Goal: Transaction & Acquisition: Purchase product/service

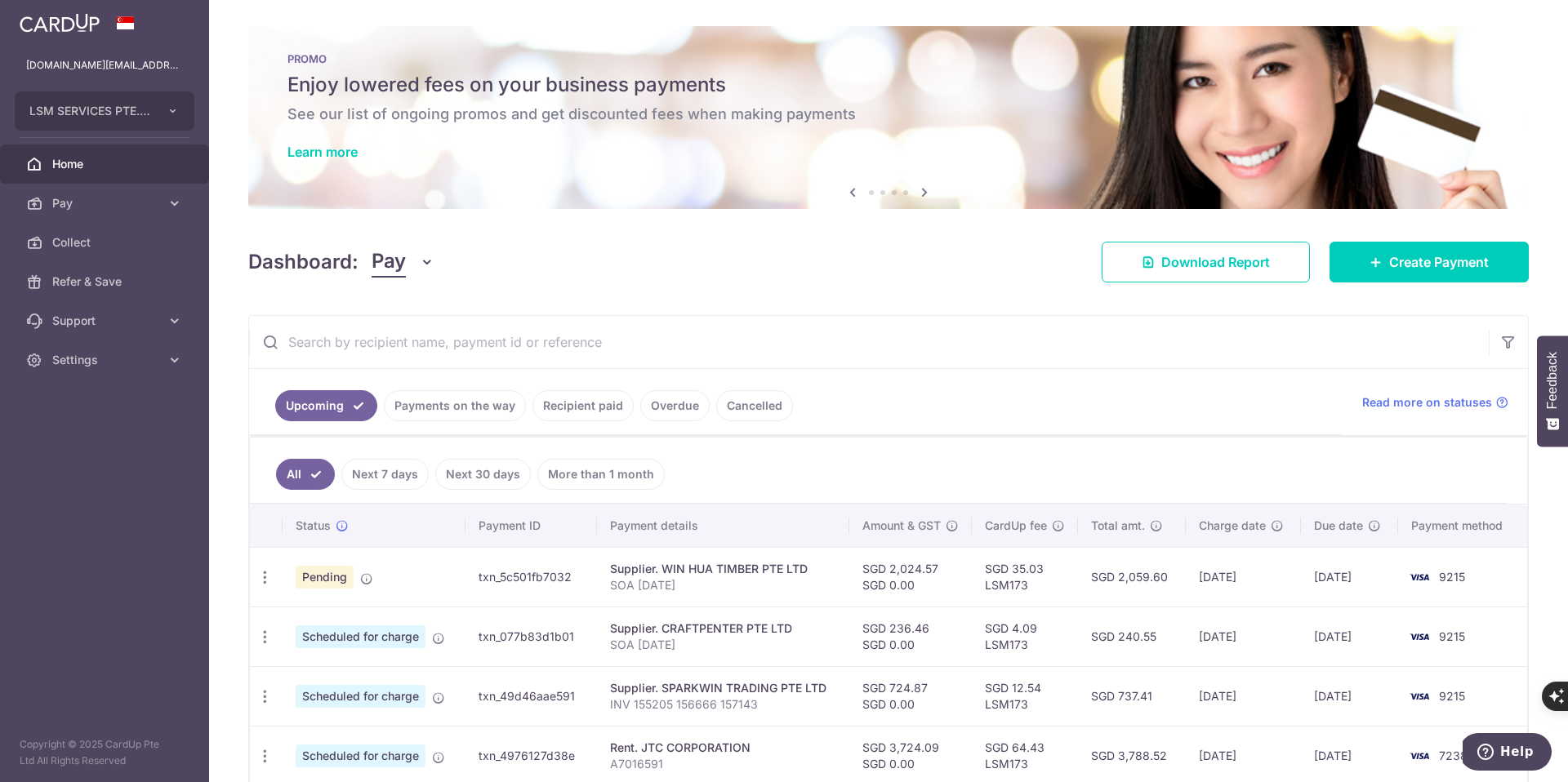
click at [89, 25] on img at bounding box center [59, 23] width 80 height 19
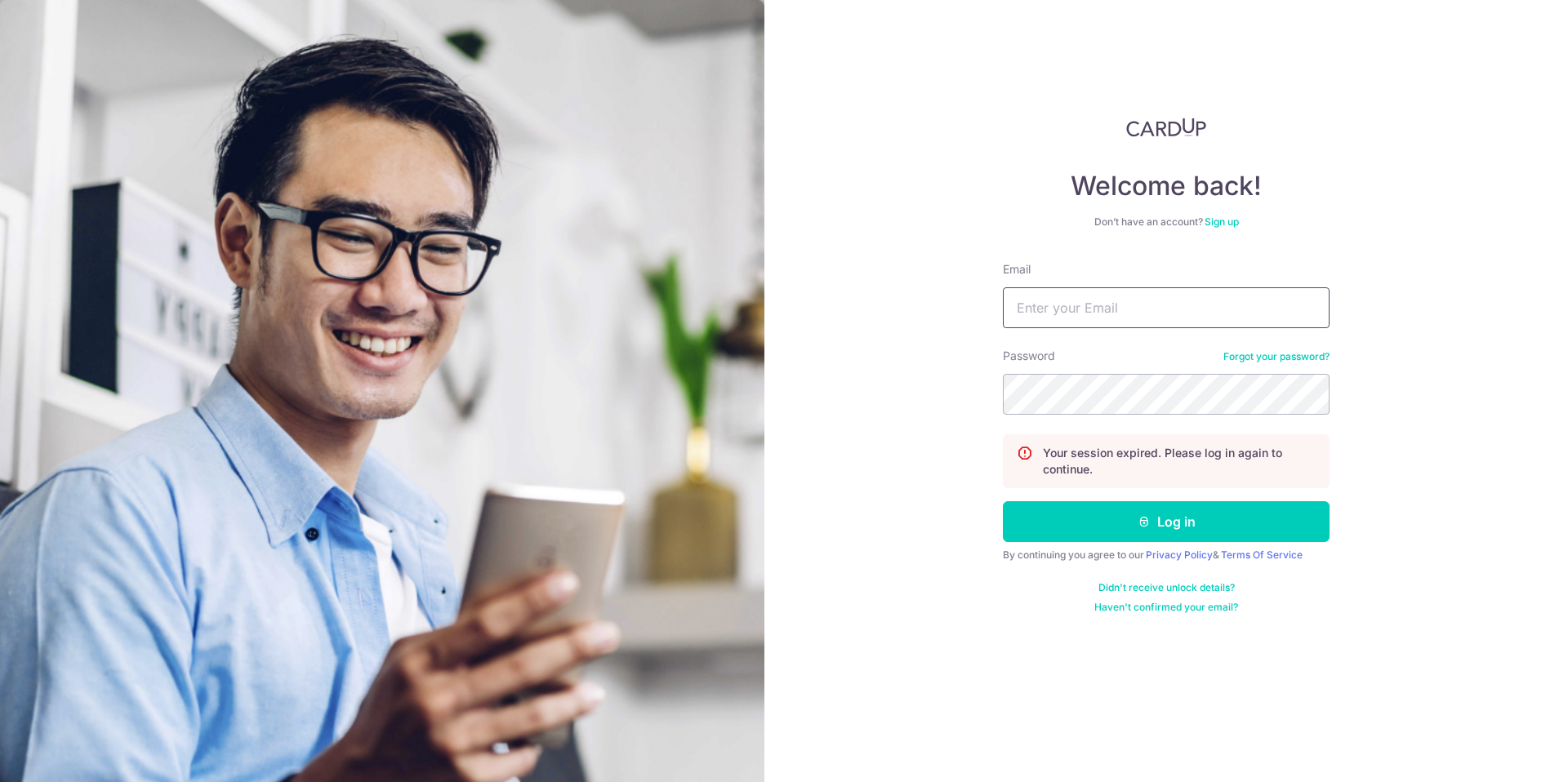
click at [1044, 288] on input "Email" at bounding box center [1166, 308] width 326 height 41
type input "[DOMAIN_NAME][EMAIL_ADDRESS][DOMAIN_NAME]"
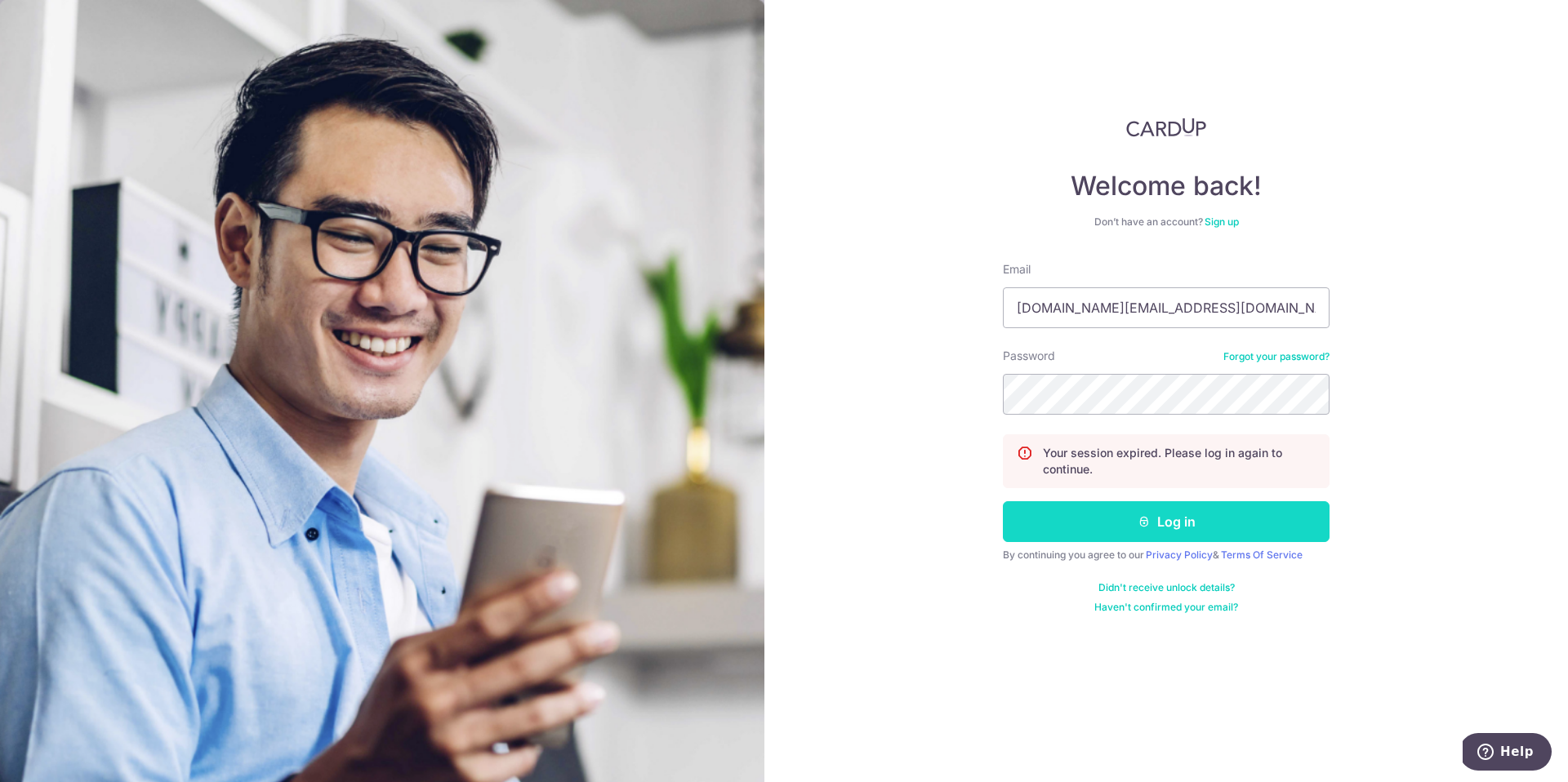
click at [1137, 523] on icon "submit" at bounding box center [1144, 522] width 13 height 13
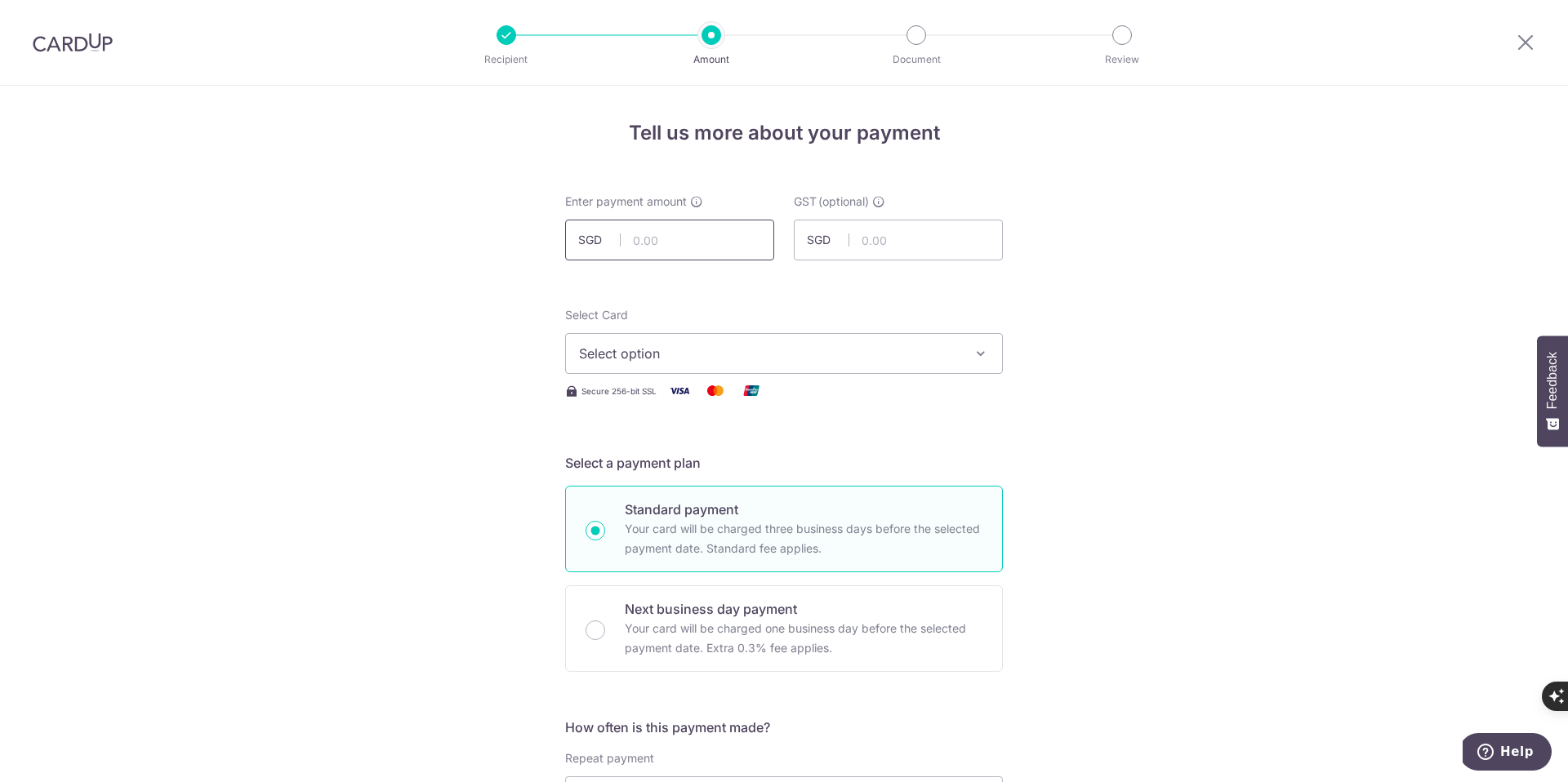
click at [674, 238] on input "text" at bounding box center [669, 239] width 209 height 41
type input "450.00"
click at [663, 344] on span "Select option" at bounding box center [769, 353] width 381 height 19
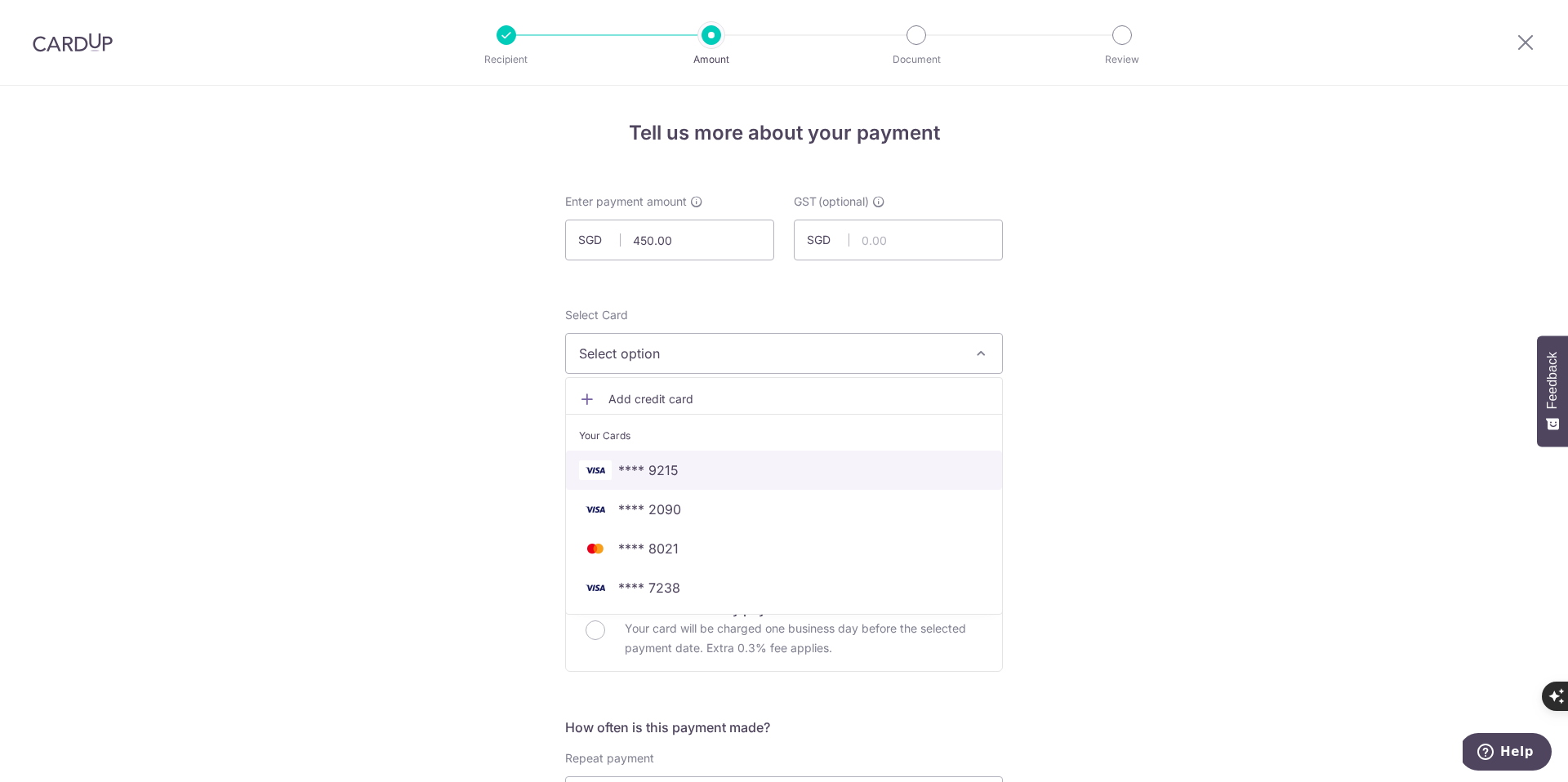
click at [664, 474] on span "**** 9215" at bounding box center [648, 470] width 61 height 19
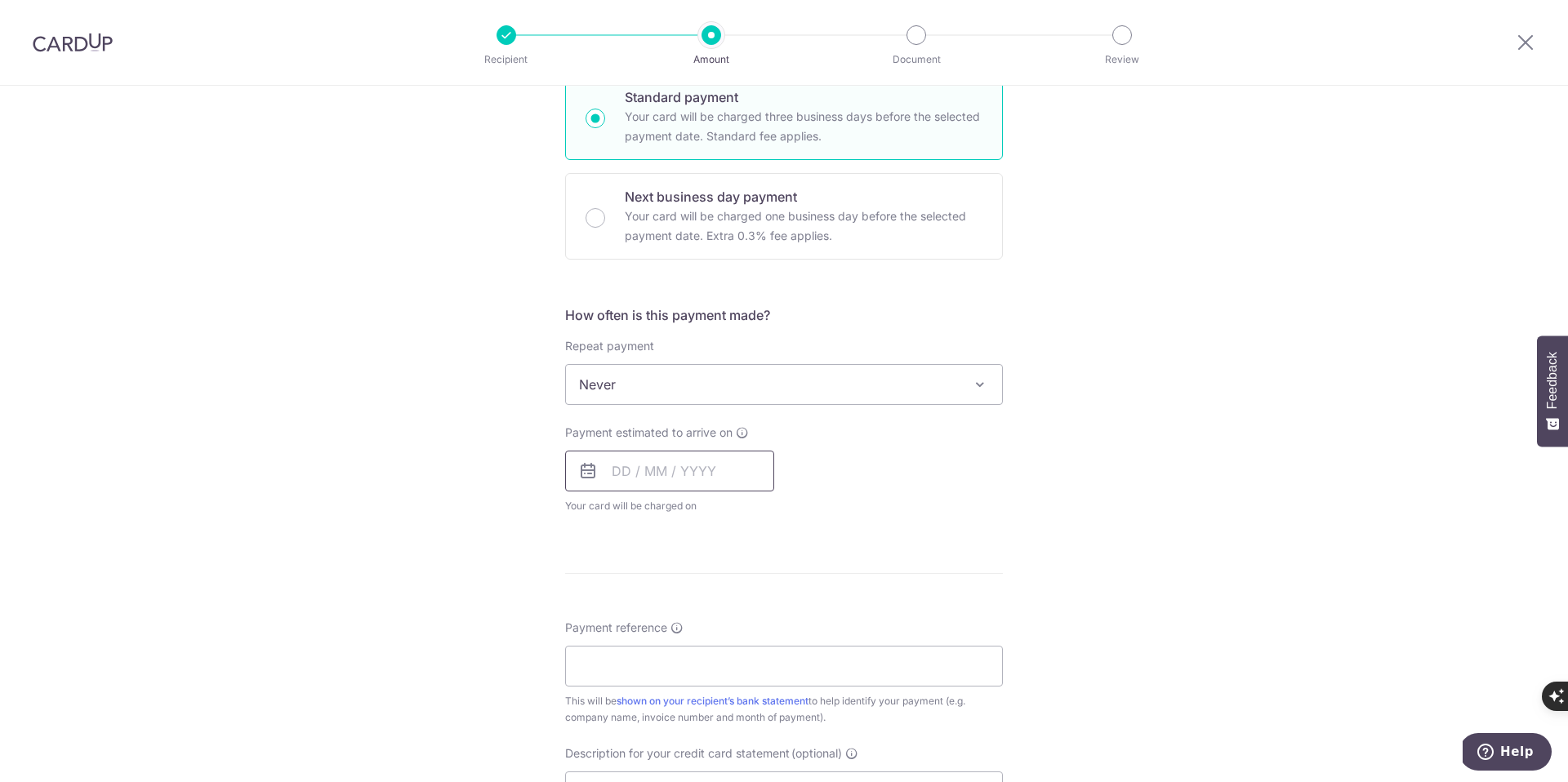
scroll to position [418, 0]
click at [662, 474] on input "text" at bounding box center [669, 466] width 209 height 41
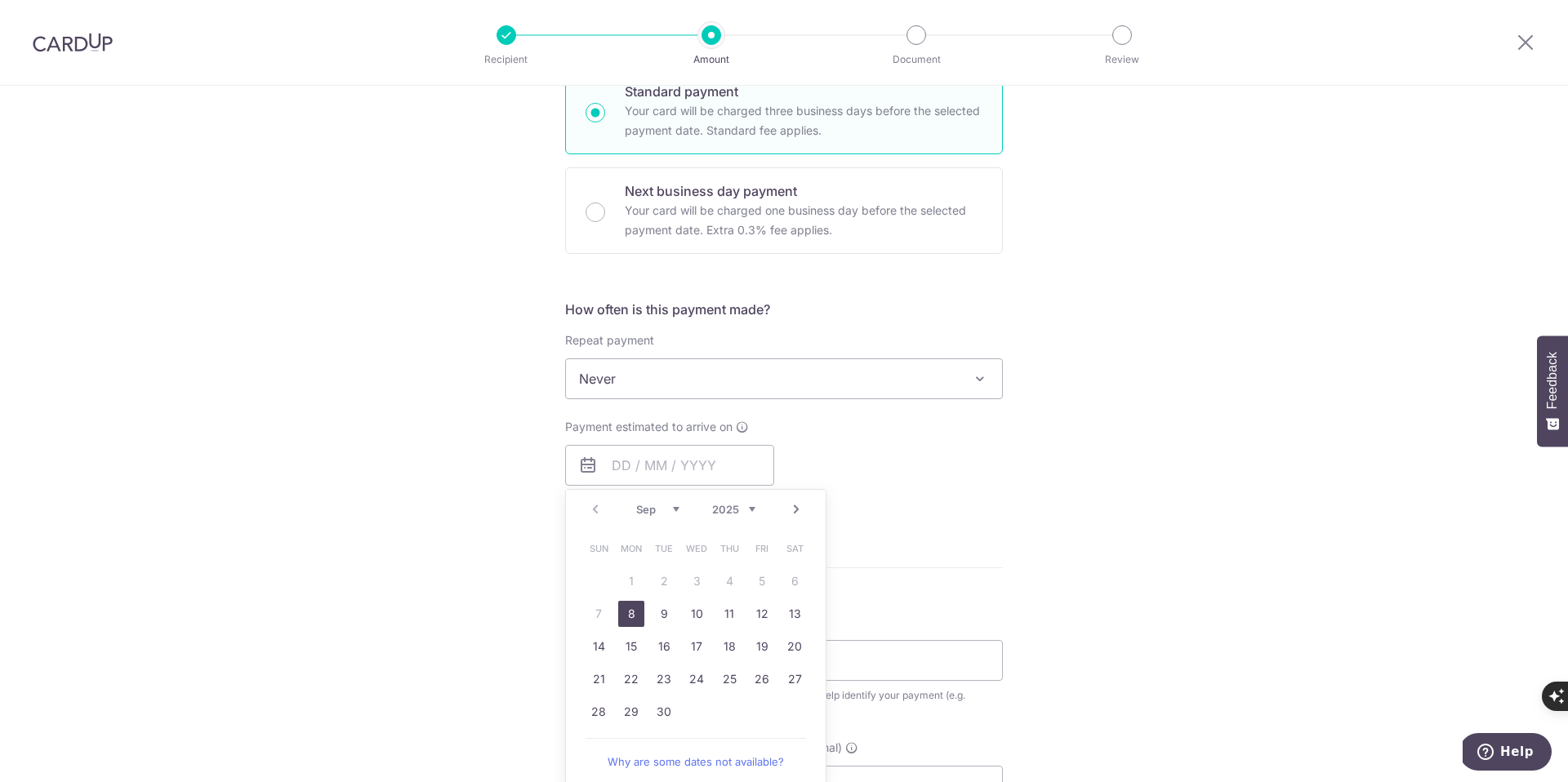
click at [626, 608] on link "8" at bounding box center [631, 614] width 26 height 26
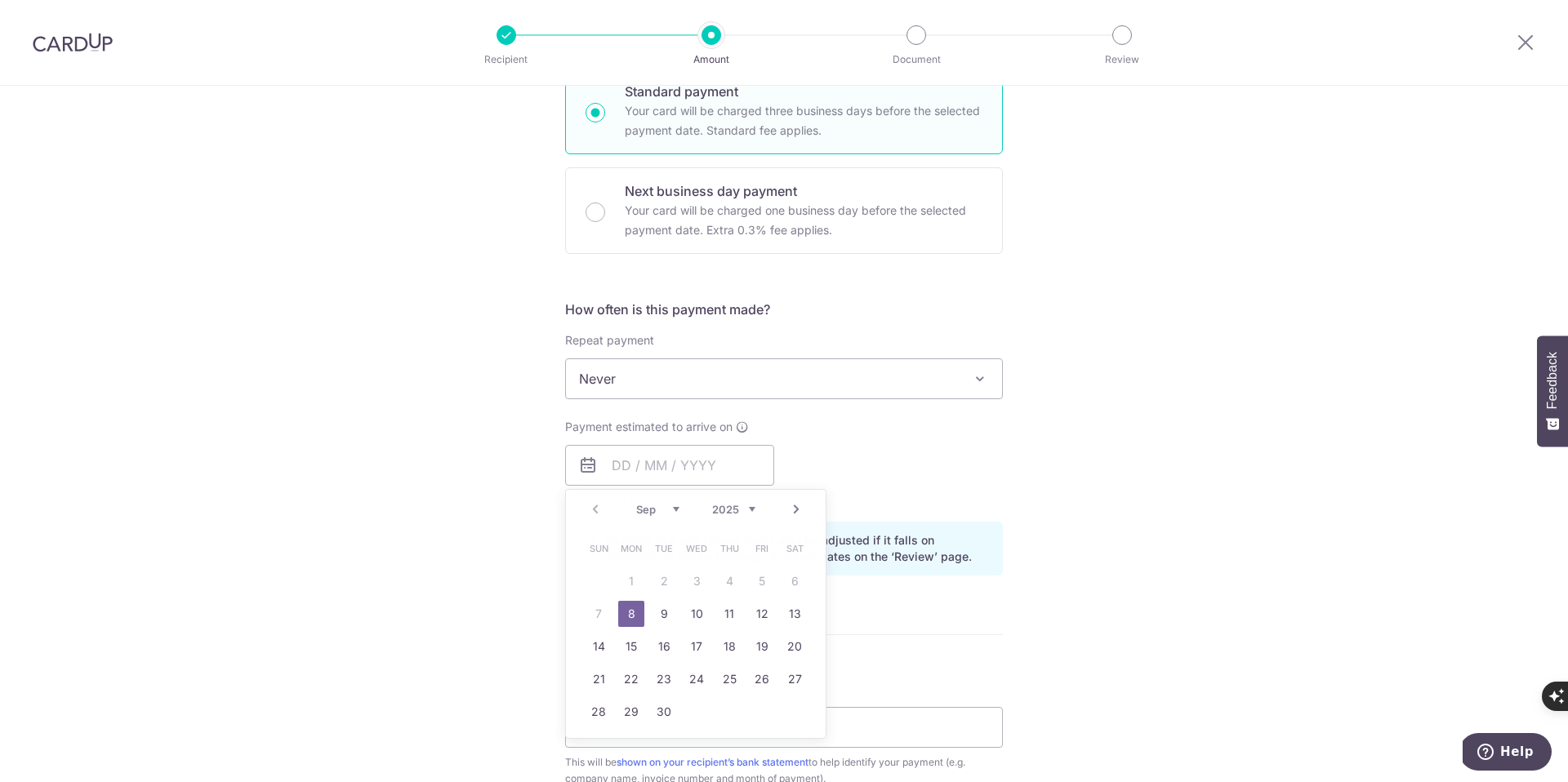
type input "[DATE]"
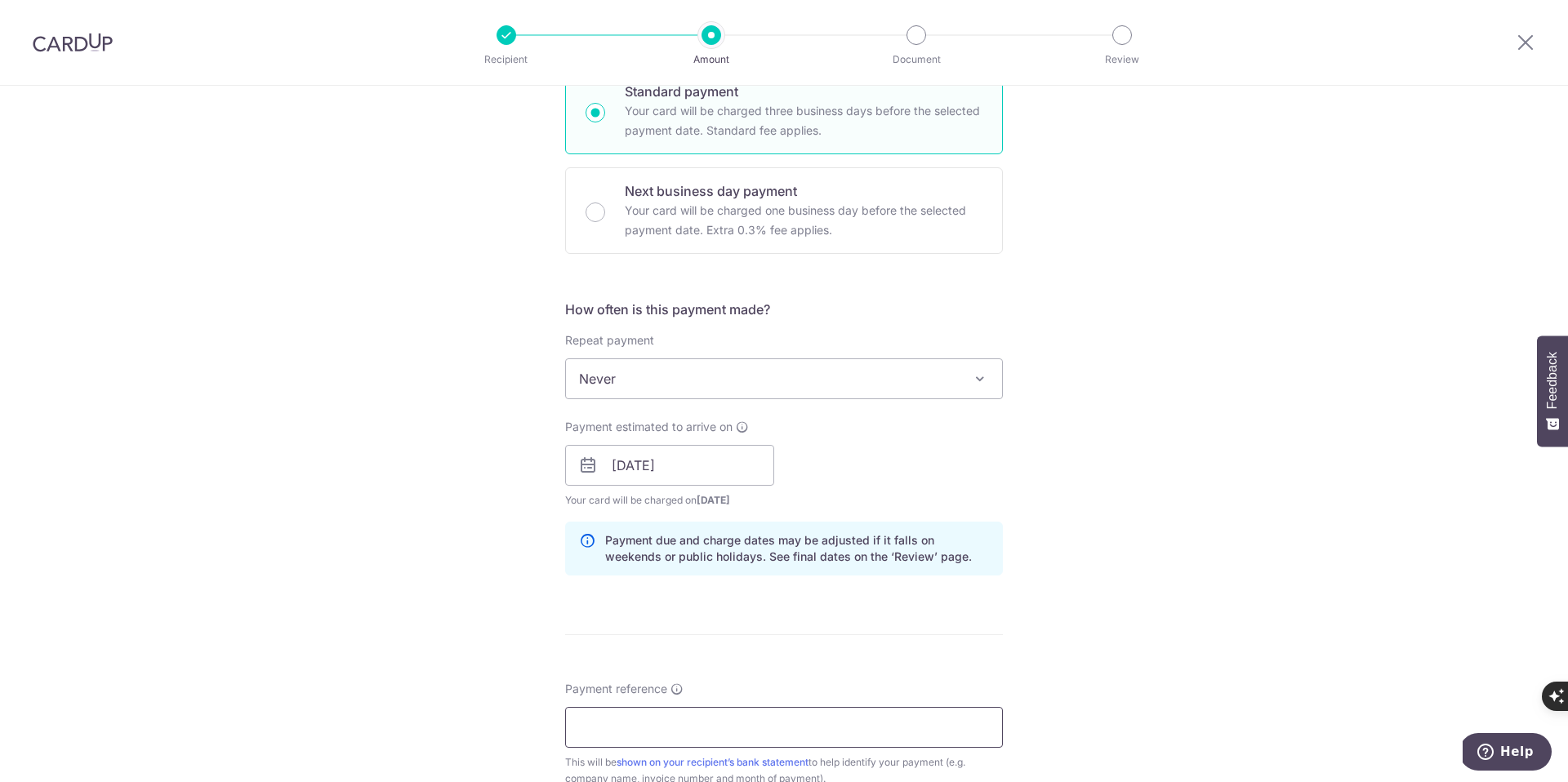
click at [634, 722] on input "Payment reference" at bounding box center [783, 727] width 438 height 41
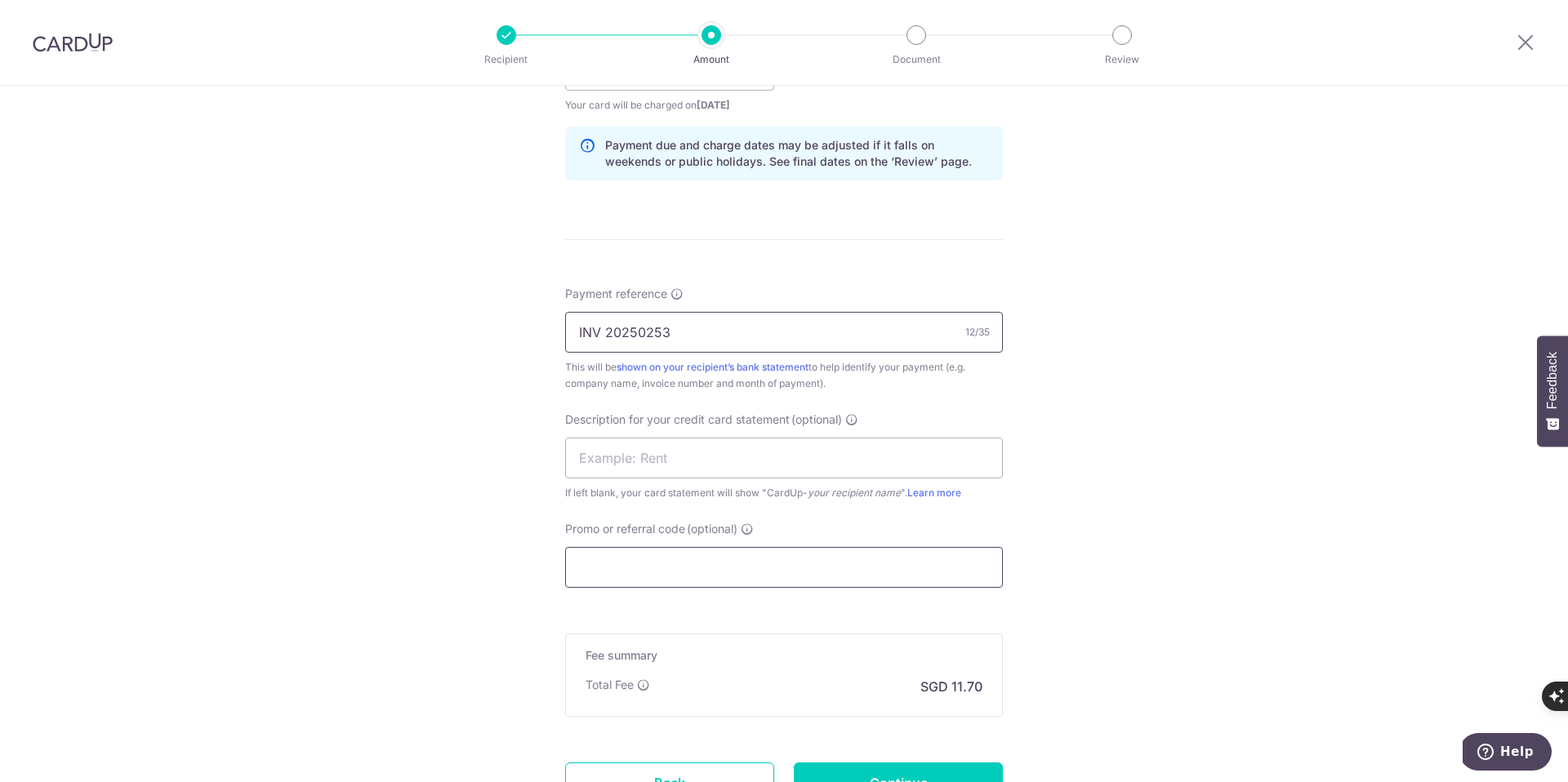
scroll to position [823, 0]
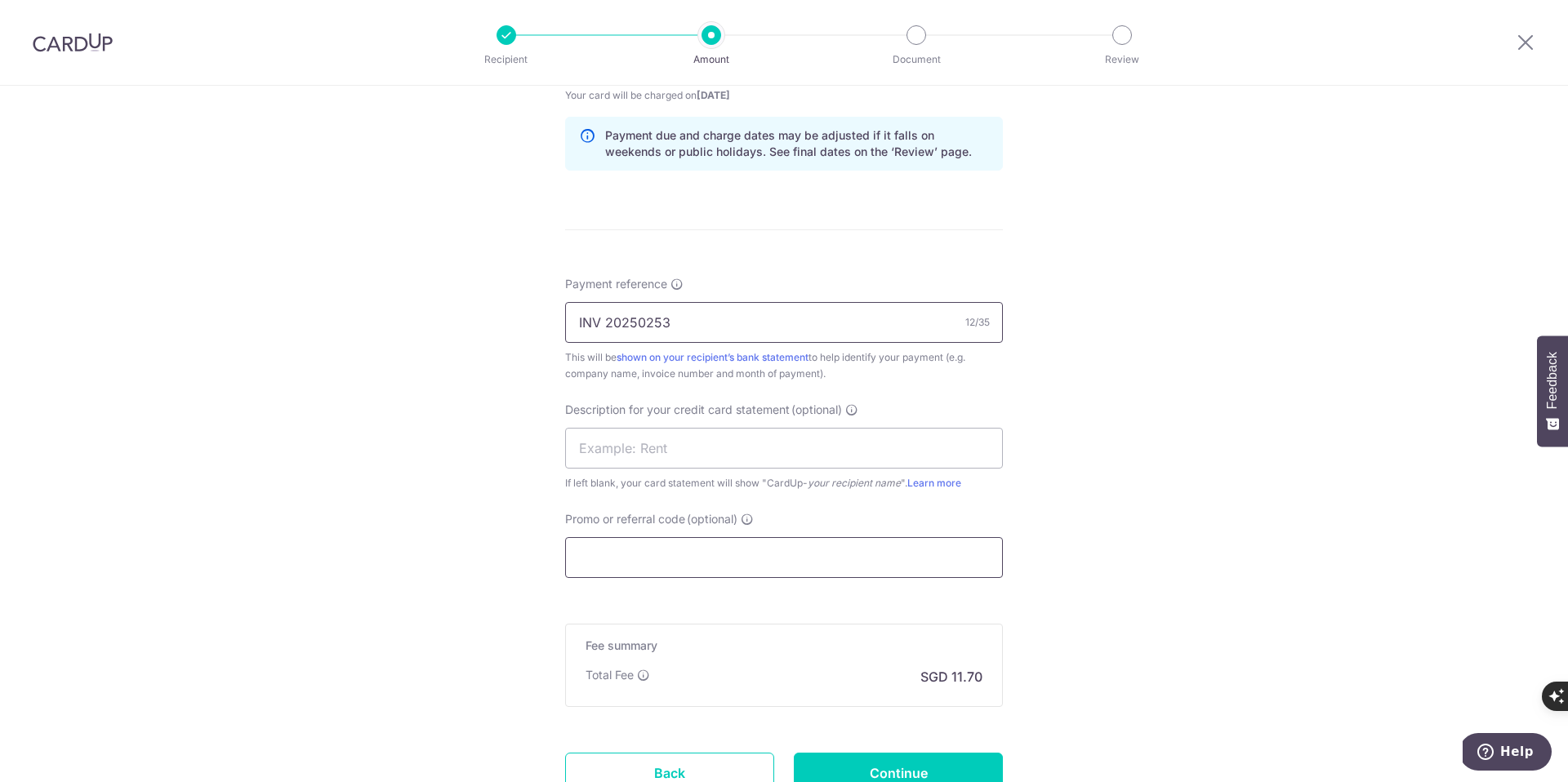
type input "INV 20250253"
click at [647, 549] on input "Promo or referral code (optional)" at bounding box center [783, 558] width 438 height 41
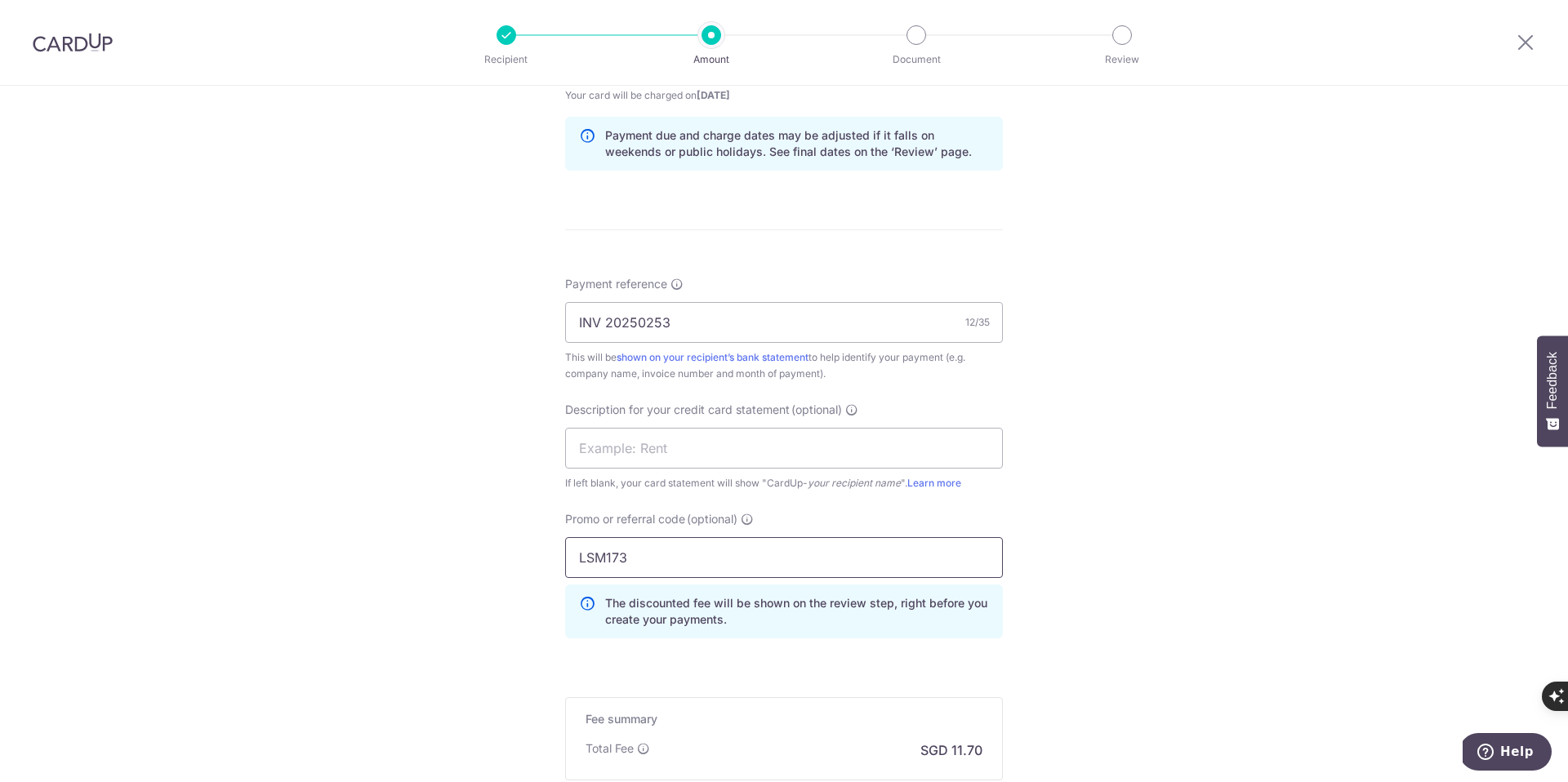
type input "LSM173"
click at [455, 529] on div "Tell us more about your payment Enter payment amount SGD 450.00 450.00 GST (opt…" at bounding box center [784, 126] width 1568 height 1727
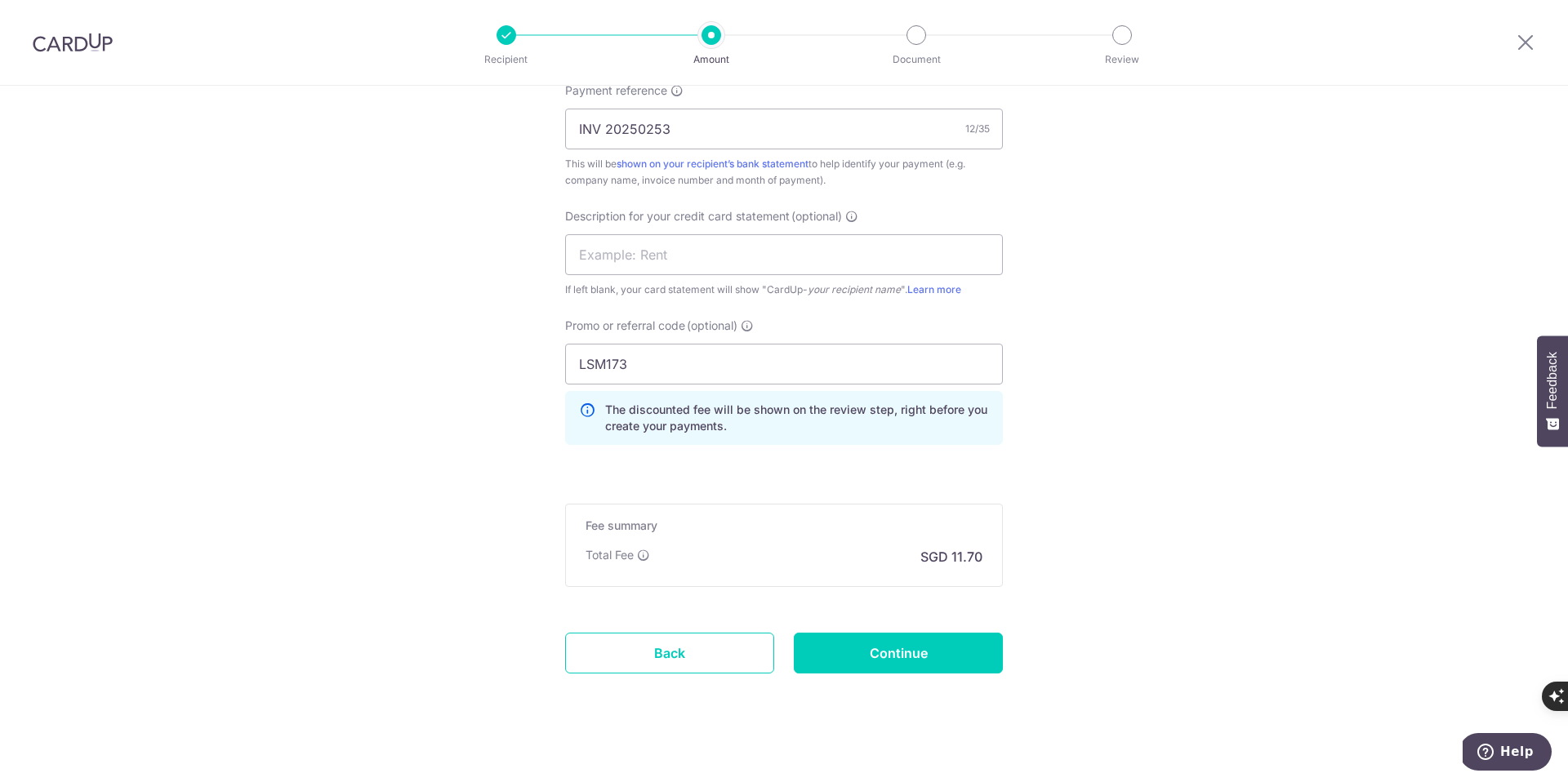
scroll to position [1030, 0]
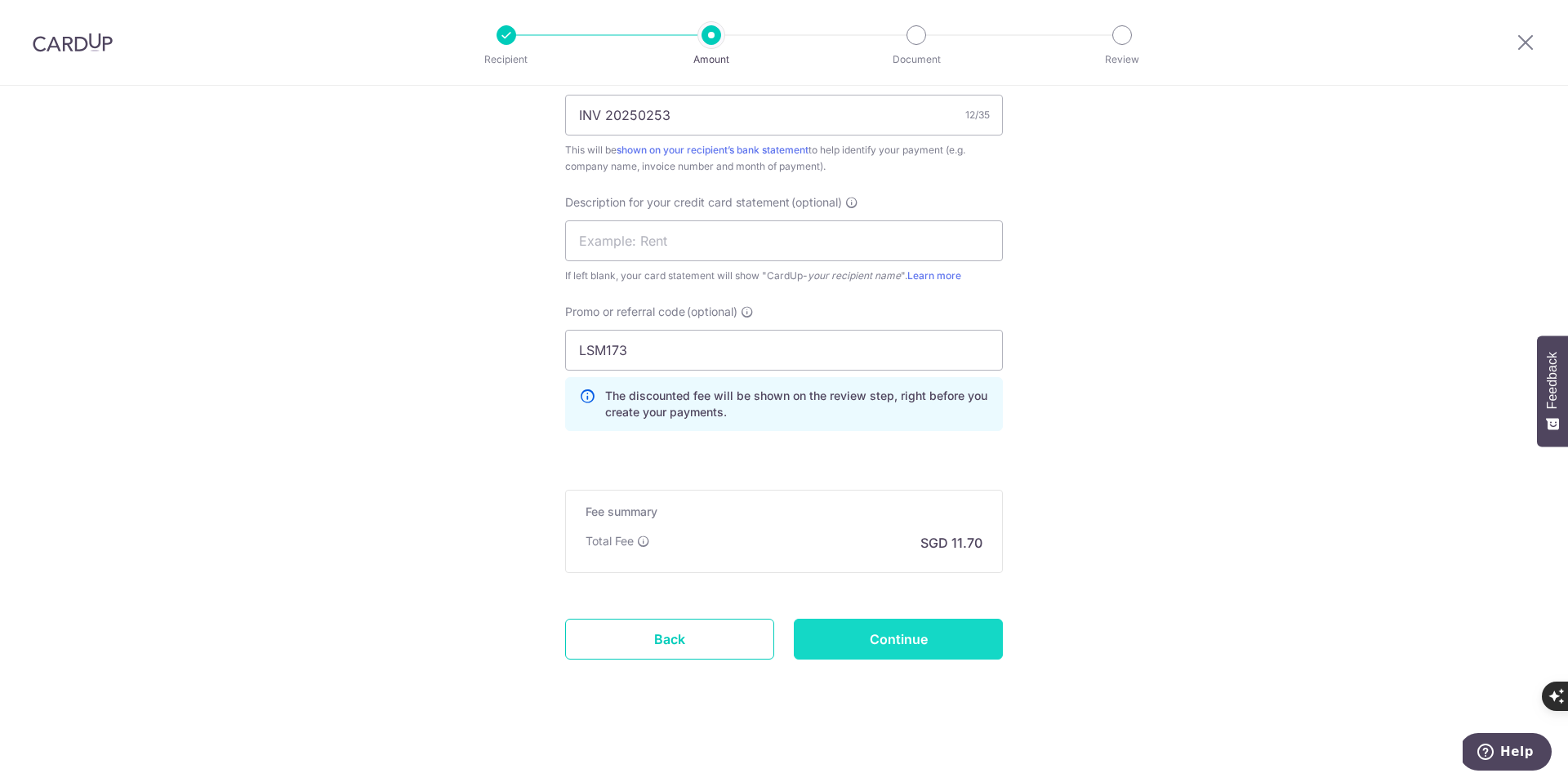
click at [886, 622] on input "Continue" at bounding box center [898, 639] width 209 height 41
type input "Create Schedule"
